Goal: Task Accomplishment & Management: Manage account settings

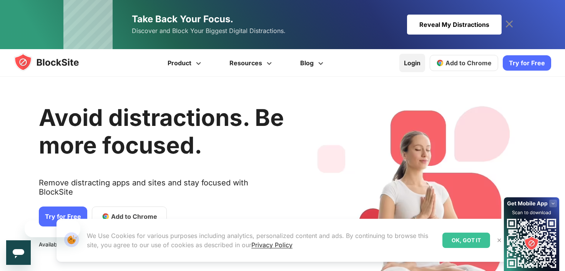
click at [408, 67] on link "Login" at bounding box center [412, 63] width 26 height 18
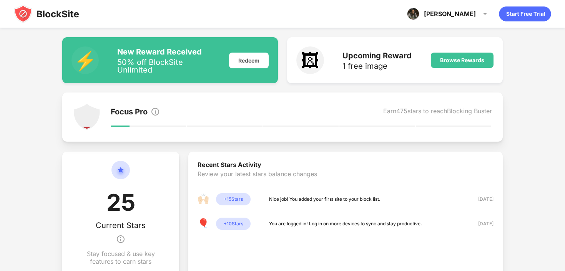
scroll to position [22, 0]
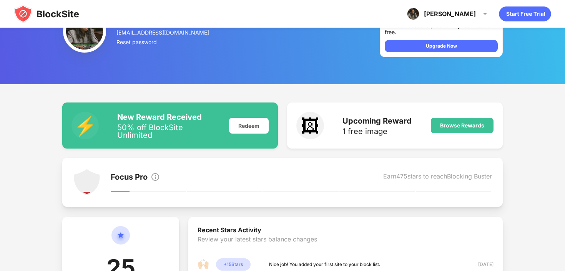
click at [49, 17] on img at bounding box center [46, 14] width 65 height 18
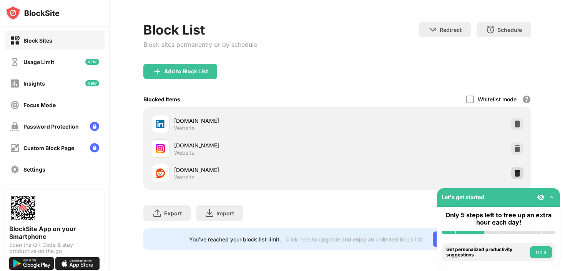
click at [518, 174] on img at bounding box center [517, 173] width 8 height 8
